Goal: Task Accomplishment & Management: Manage account settings

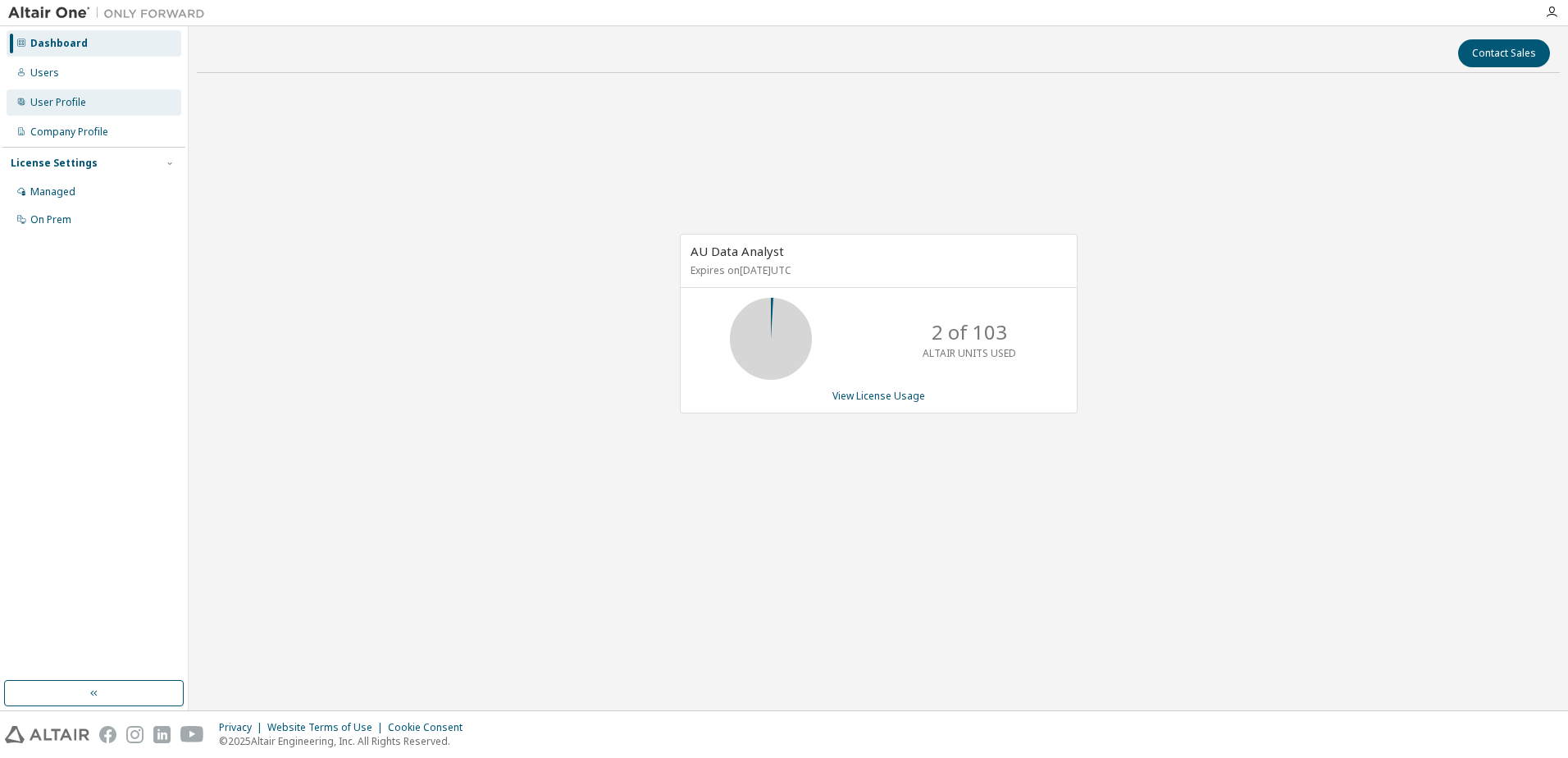
click at [52, 104] on div "User Profile" at bounding box center [58, 102] width 56 height 13
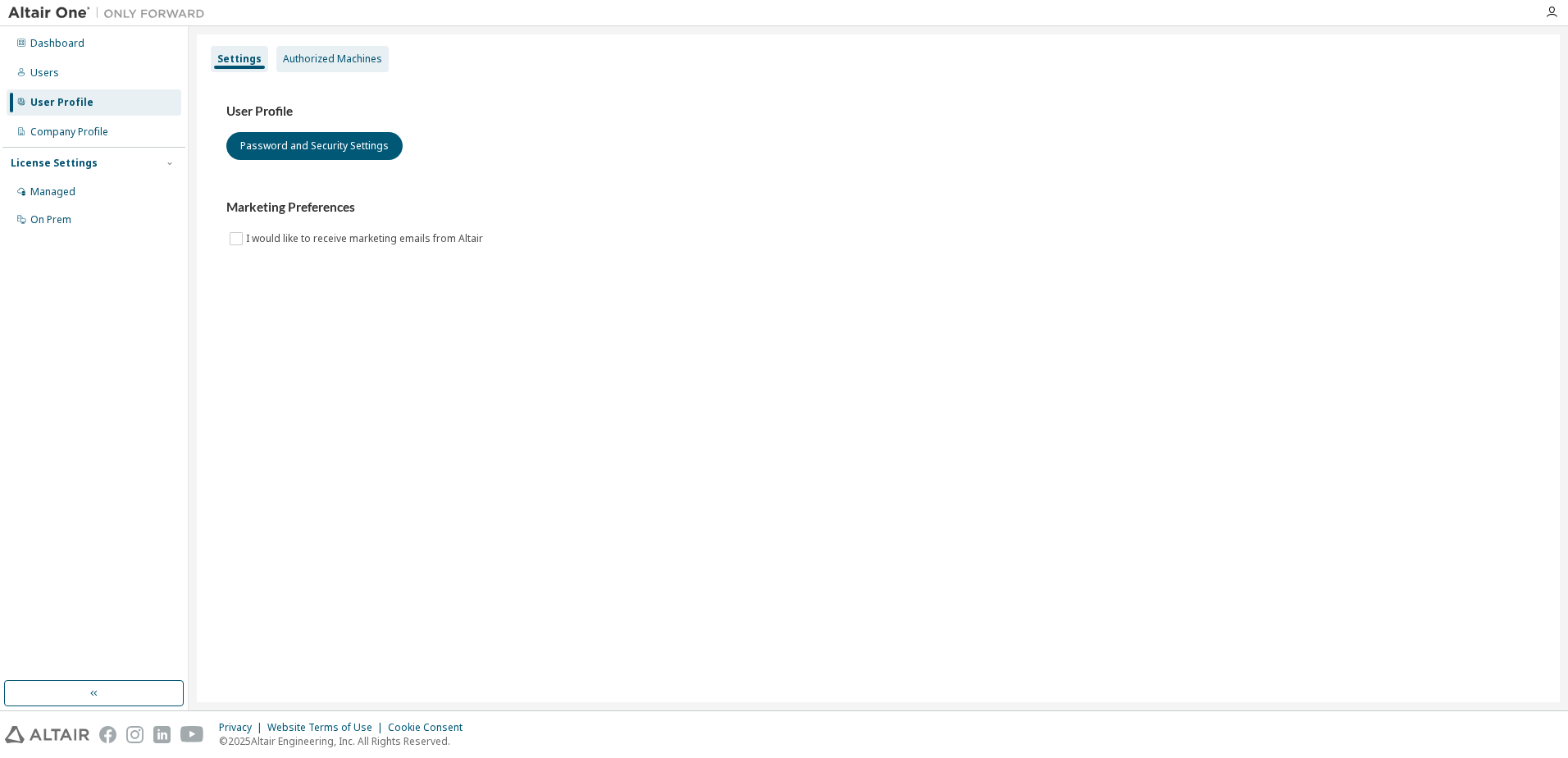
click at [339, 56] on div "Authorized Machines" at bounding box center [332, 58] width 100 height 13
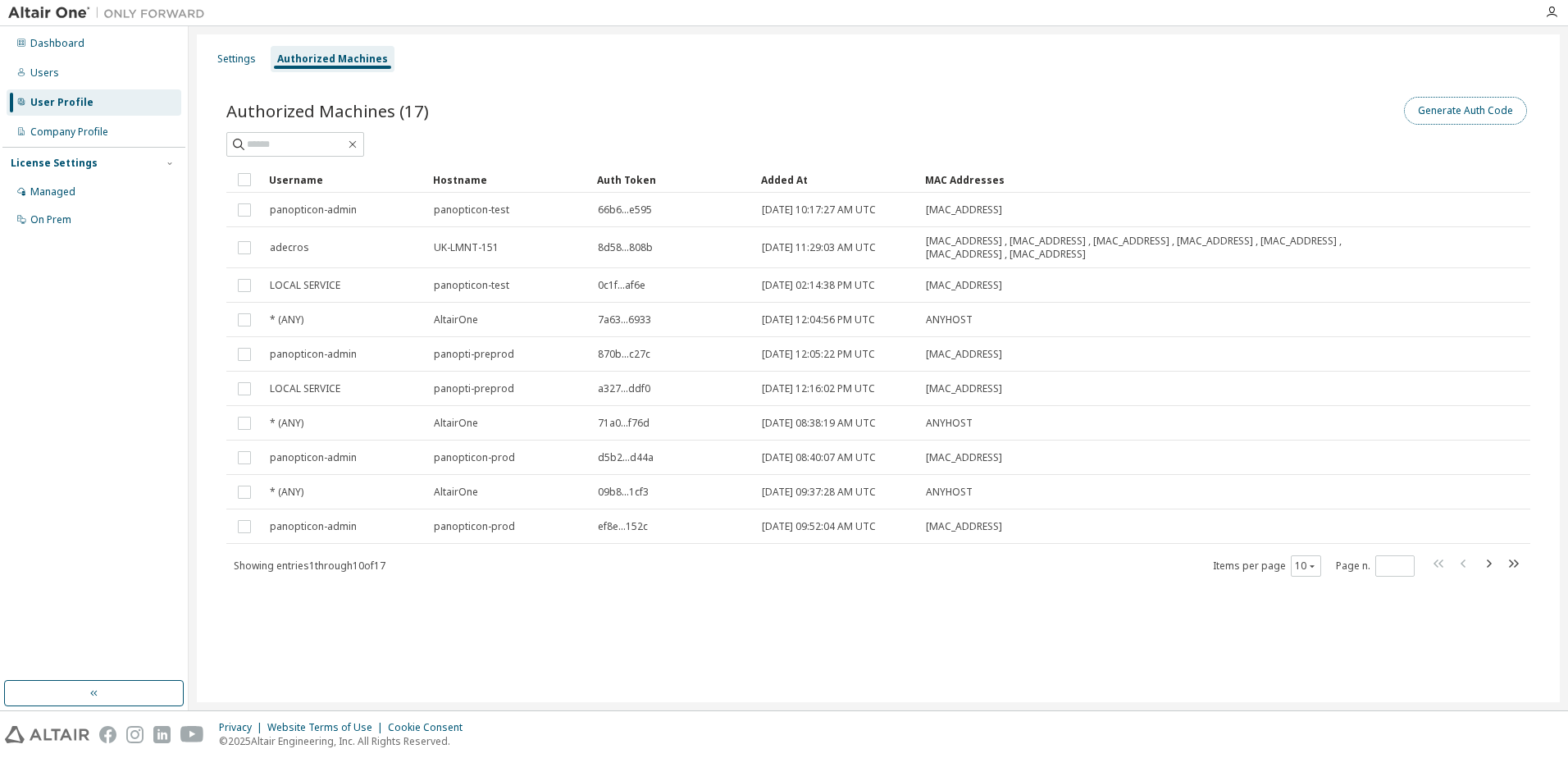
click at [1472, 114] on button "Generate Auth Code" at bounding box center [1466, 110] width 123 height 28
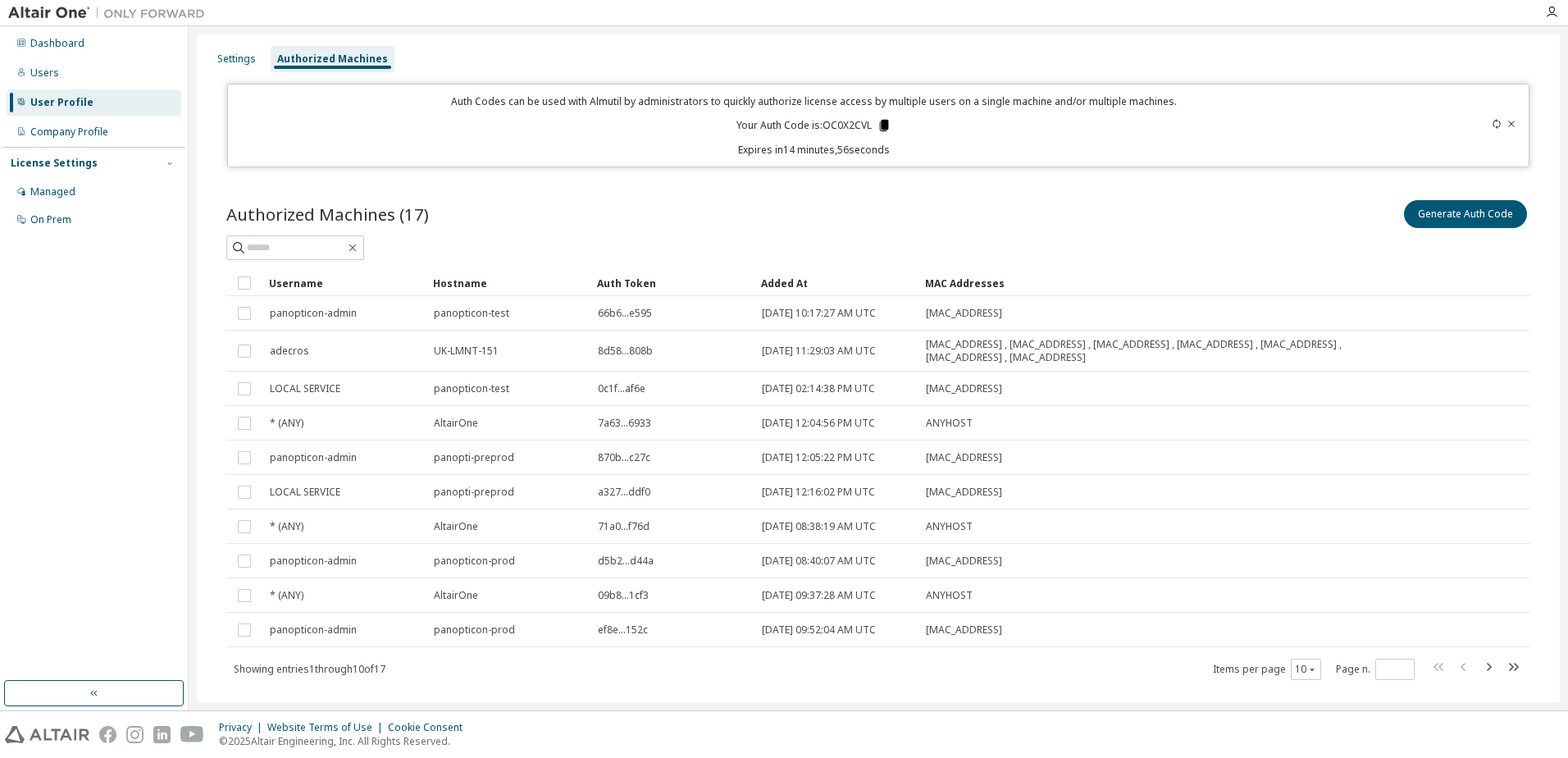
click at [881, 128] on icon at bounding box center [885, 125] width 9 height 12
click at [1487, 668] on icon "button" at bounding box center [1489, 666] width 4 height 8
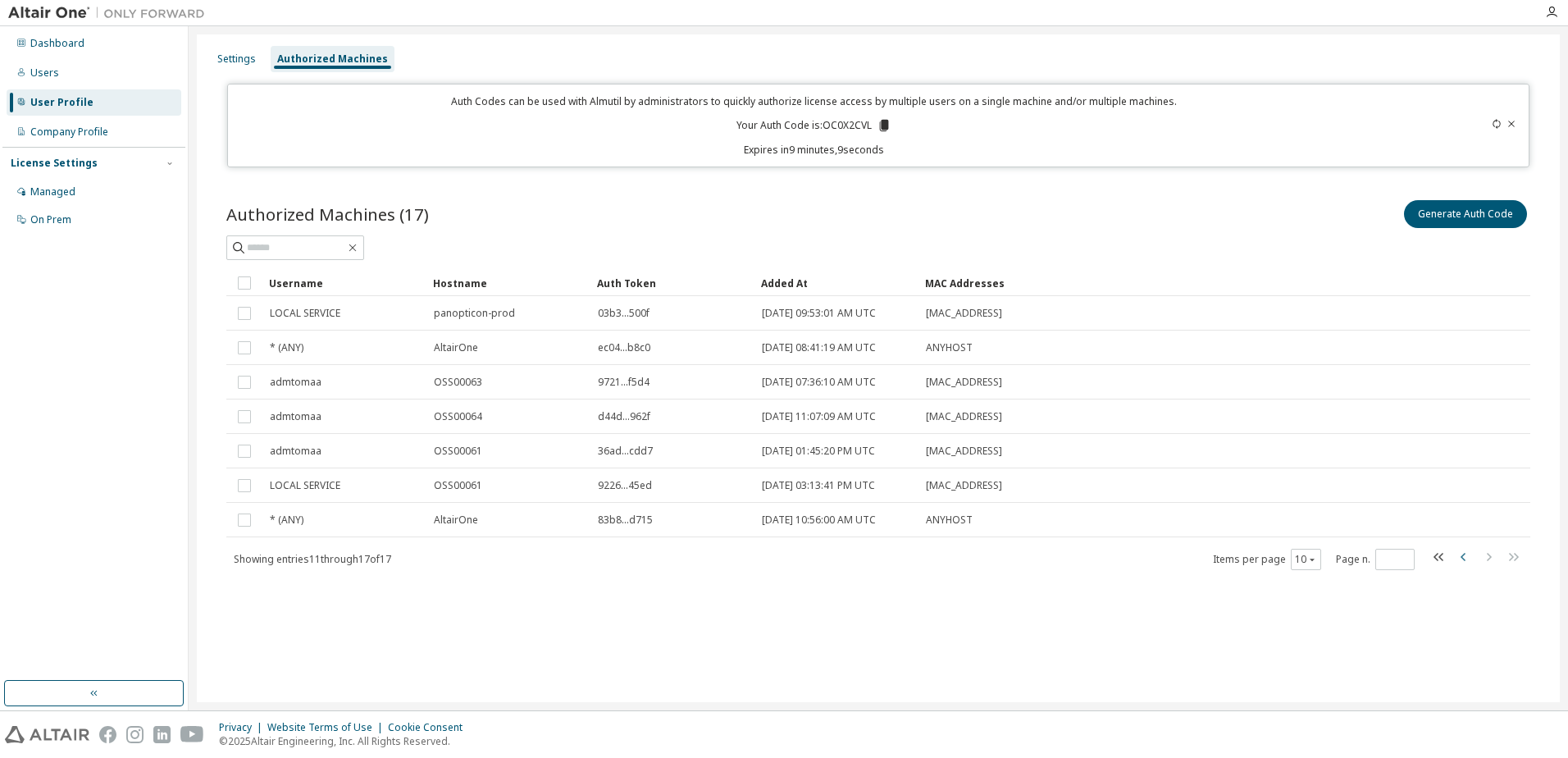
click at [1463, 557] on icon "button" at bounding box center [1463, 557] width 4 height 8
type input "*"
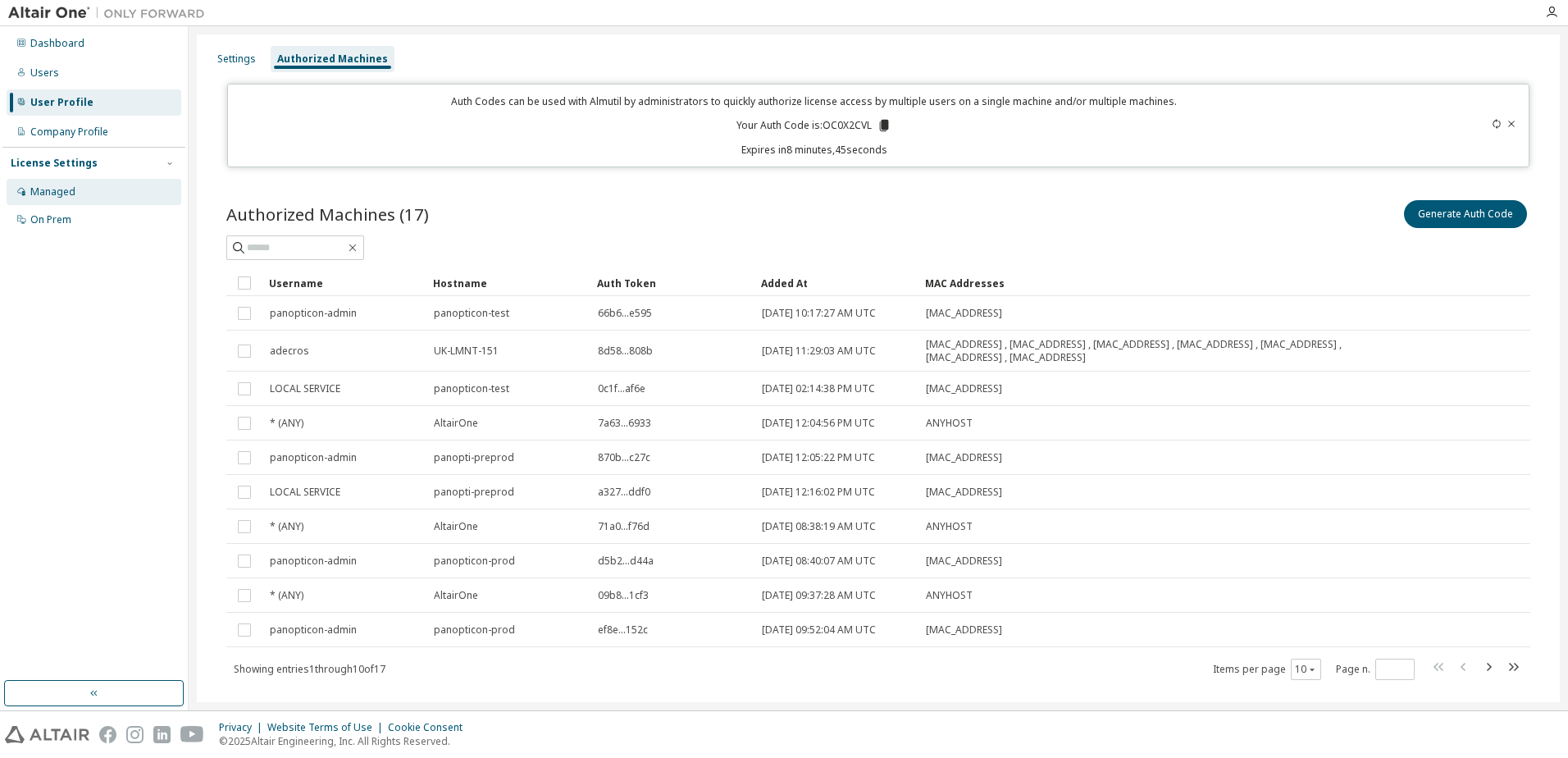
click at [57, 190] on div "Managed" at bounding box center [53, 192] width 45 height 13
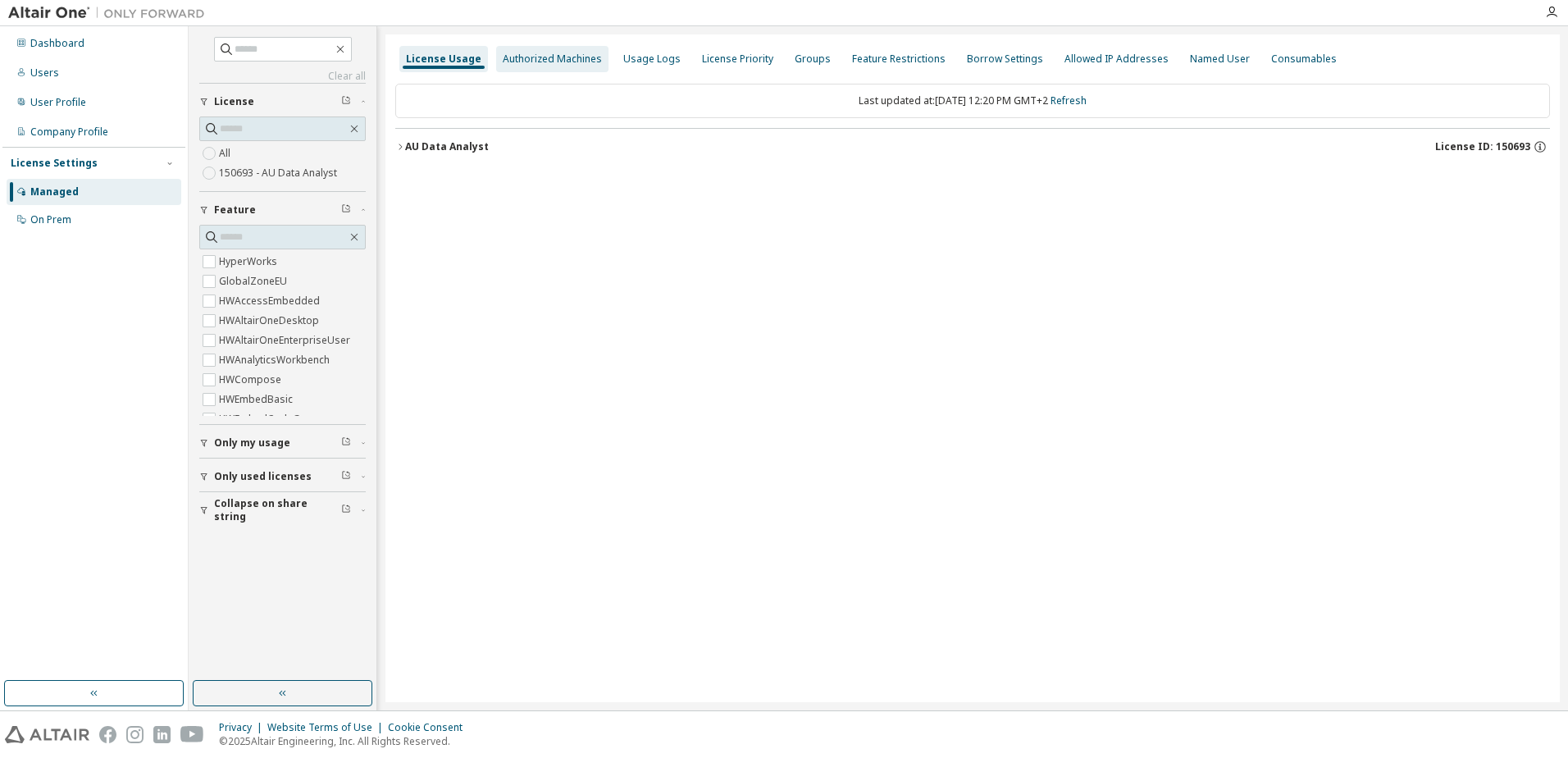
click at [530, 58] on div "Authorized Machines" at bounding box center [552, 58] width 100 height 13
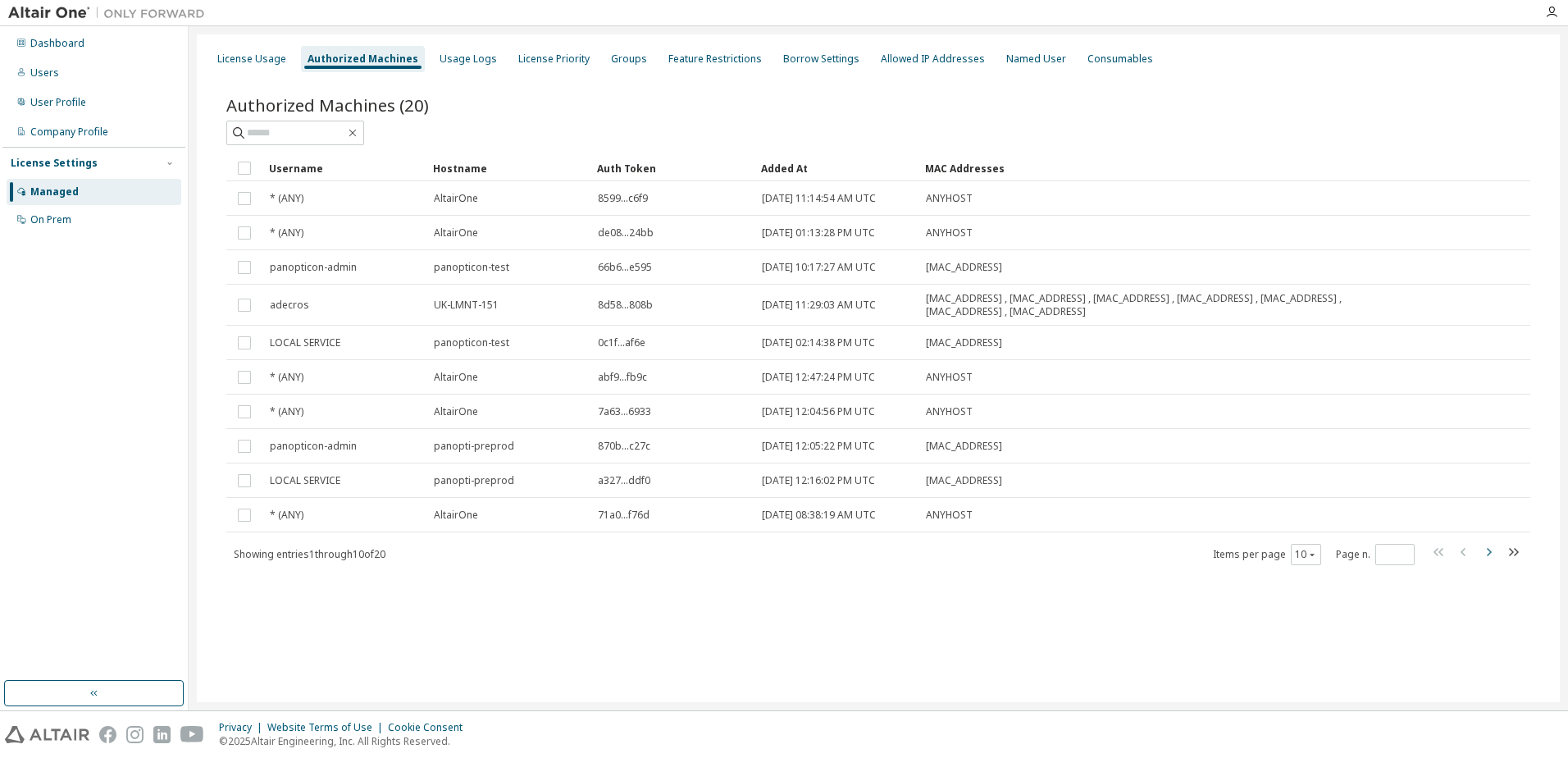
click at [1488, 551] on icon "button" at bounding box center [1489, 552] width 20 height 20
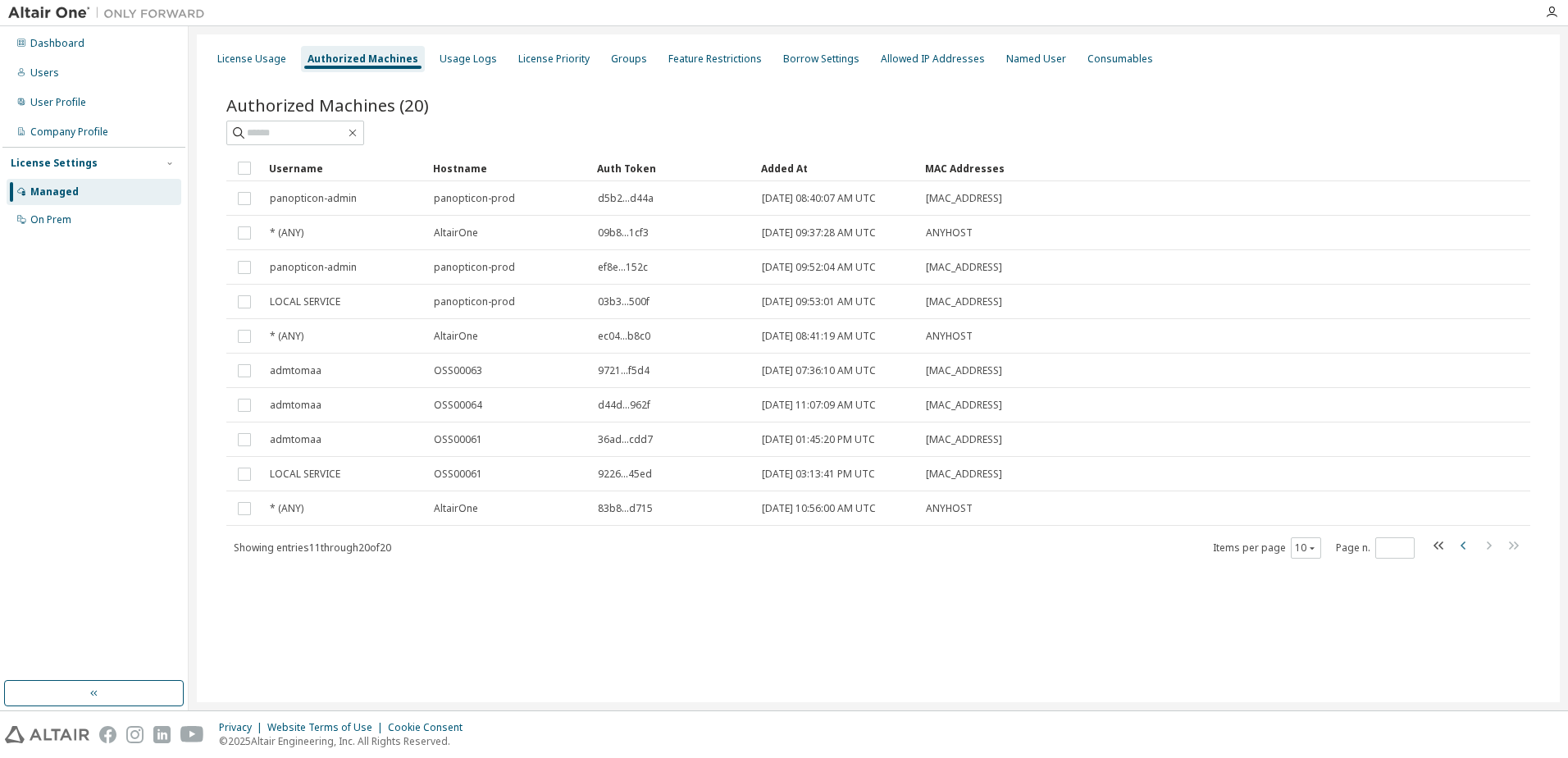
click at [1463, 544] on icon "button" at bounding box center [1463, 545] width 4 height 8
type input "*"
